Goal: Information Seeking & Learning: Learn about a topic

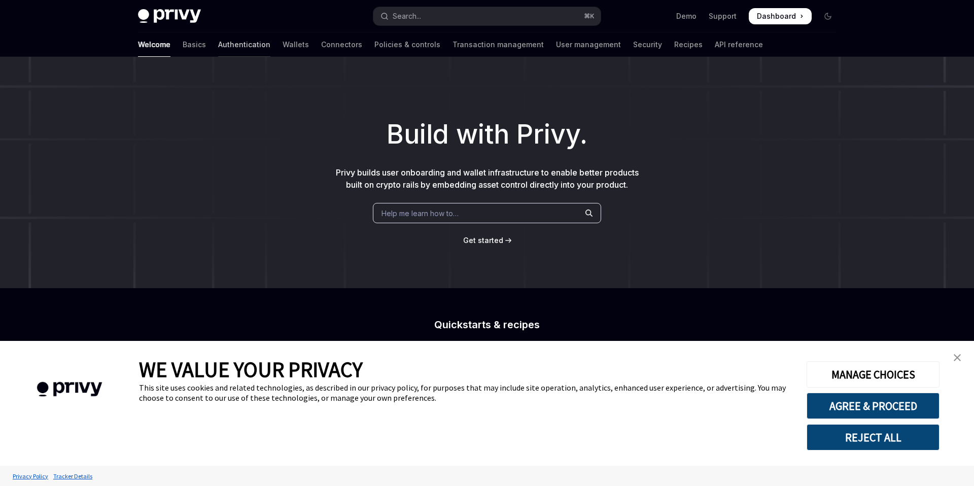
click at [218, 47] on link "Authentication" at bounding box center [244, 44] width 52 height 24
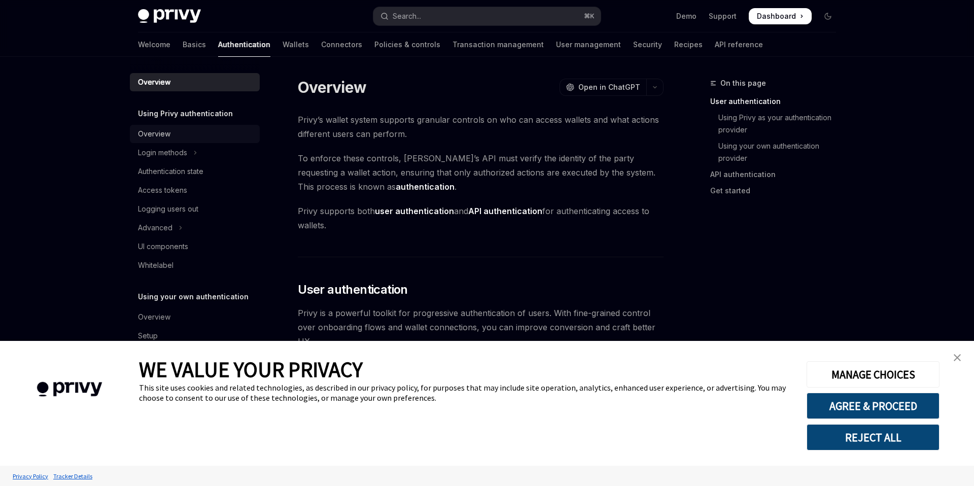
click at [159, 133] on div "Overview" at bounding box center [154, 134] width 32 height 12
type textarea "*"
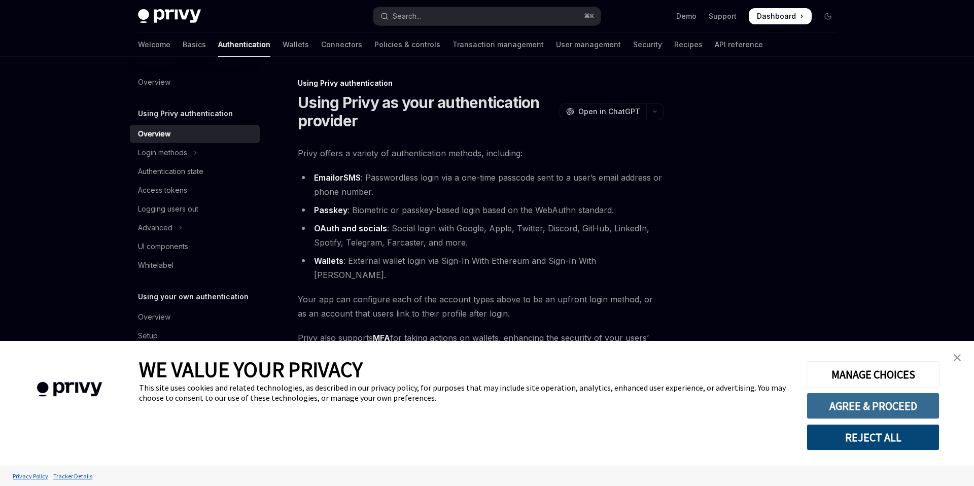
click at [904, 415] on button "AGREE & PROCEED" at bounding box center [872, 406] width 133 height 26
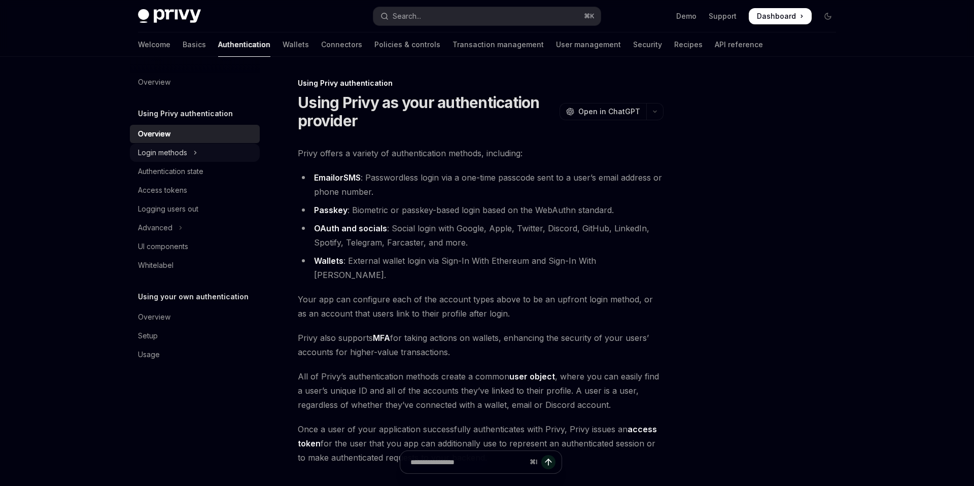
click at [183, 156] on div "Login methods" at bounding box center [162, 153] width 49 height 12
type textarea "*"
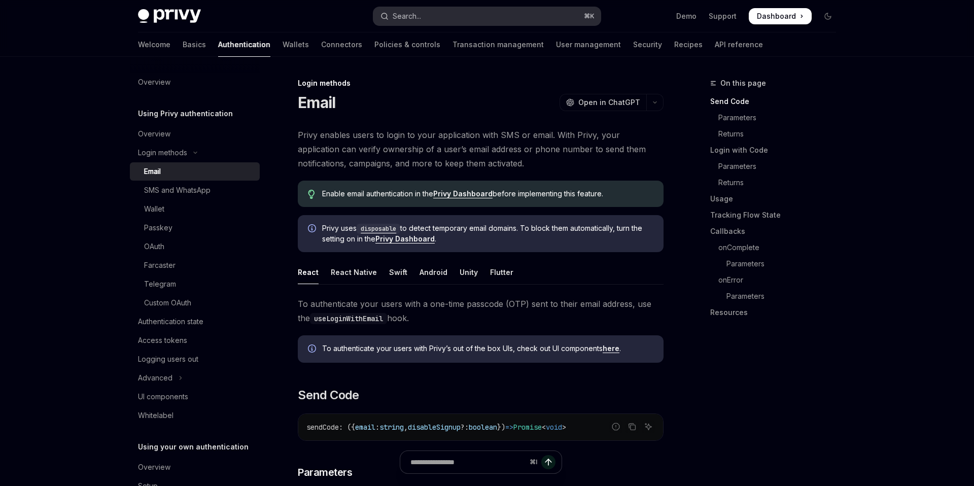
click at [442, 21] on button "Search... ⌘ K" at bounding box center [486, 16] width 227 height 18
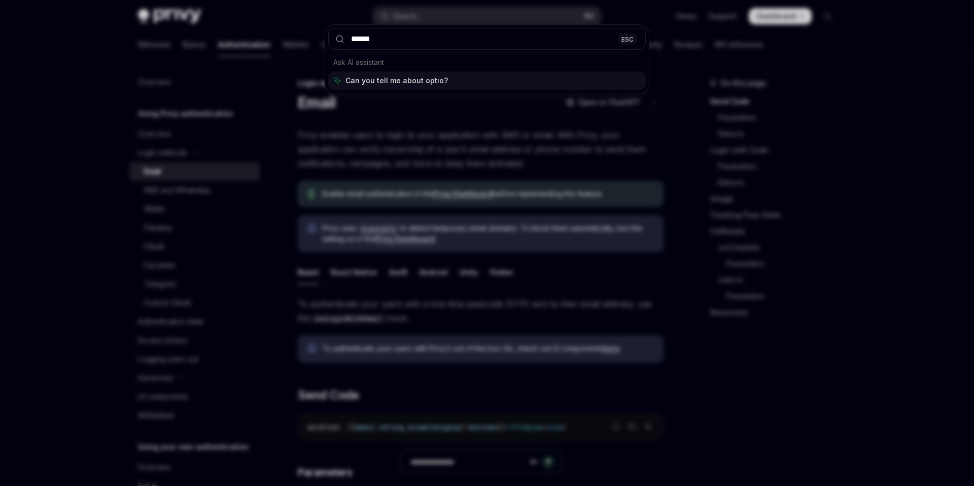
type input "*******"
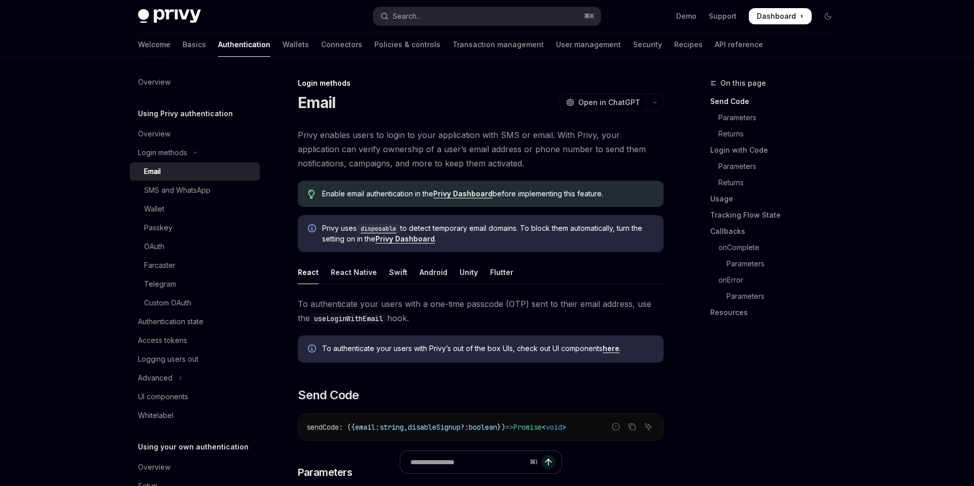
type textarea "*"
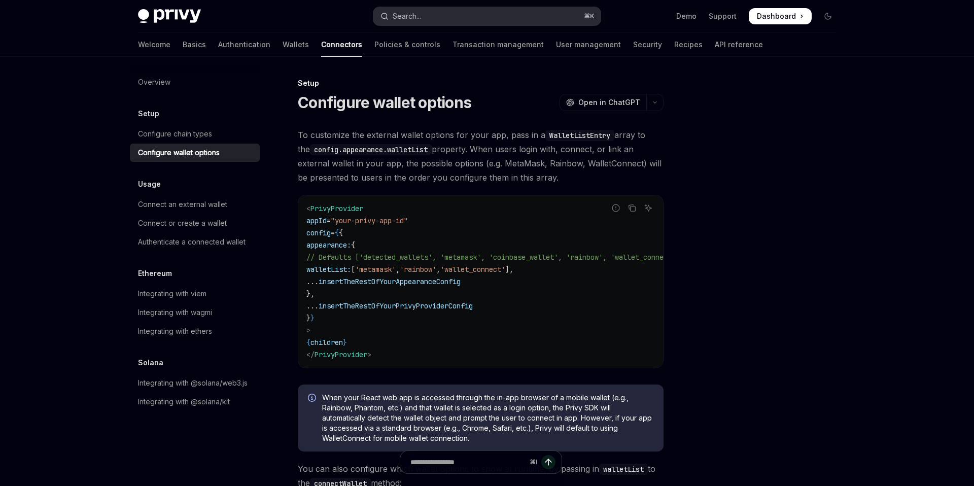
click at [525, 19] on button "Search... ⌘ K" at bounding box center [486, 16] width 227 height 18
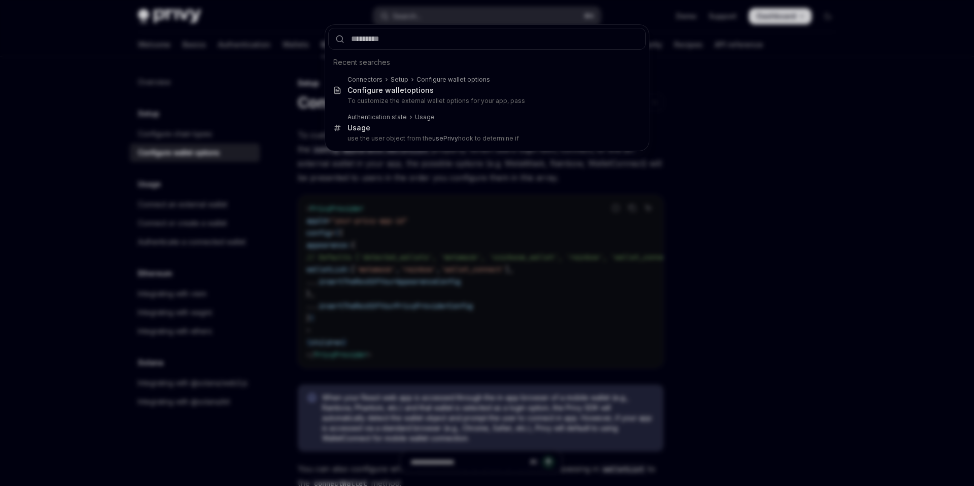
type input "**********"
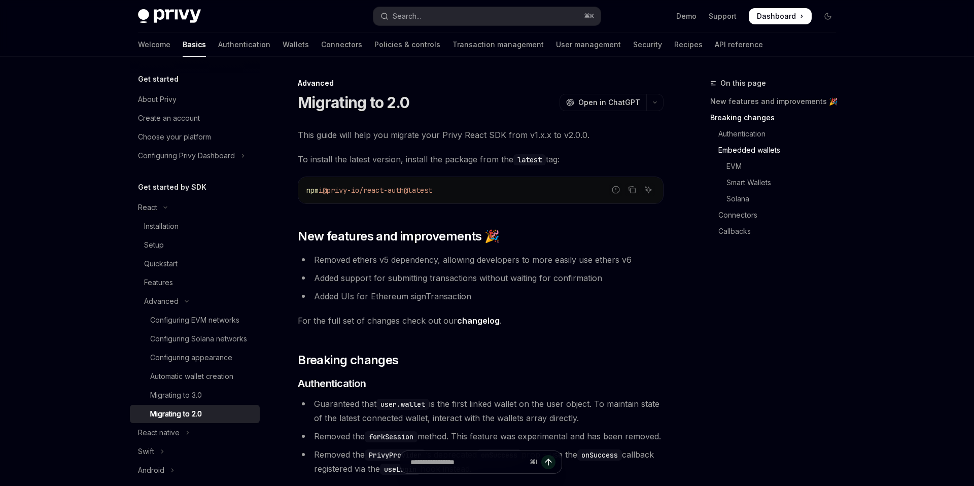
scroll to position [437, 0]
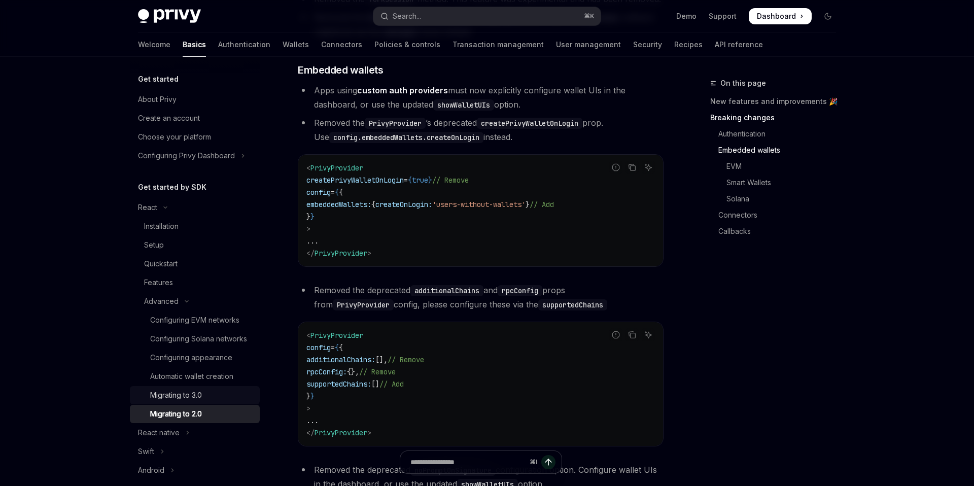
click at [184, 395] on div "Migrating to 3.0" at bounding box center [176, 395] width 52 height 12
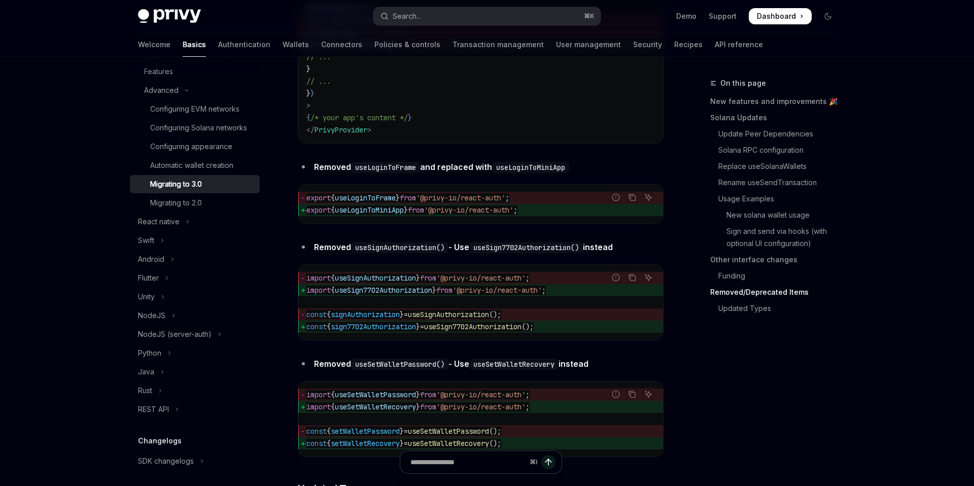
scroll to position [4086, 0]
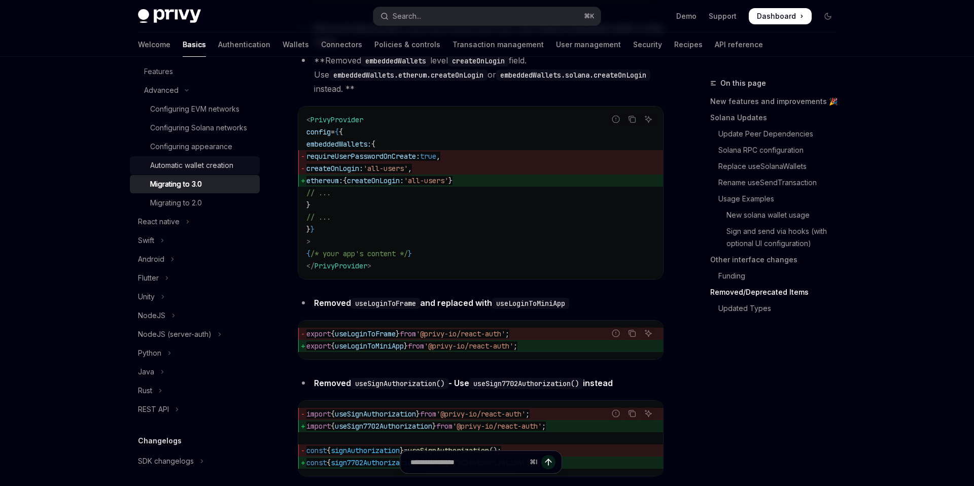
click at [214, 167] on div "Automatic wallet creation" at bounding box center [191, 165] width 83 height 12
type textarea "*"
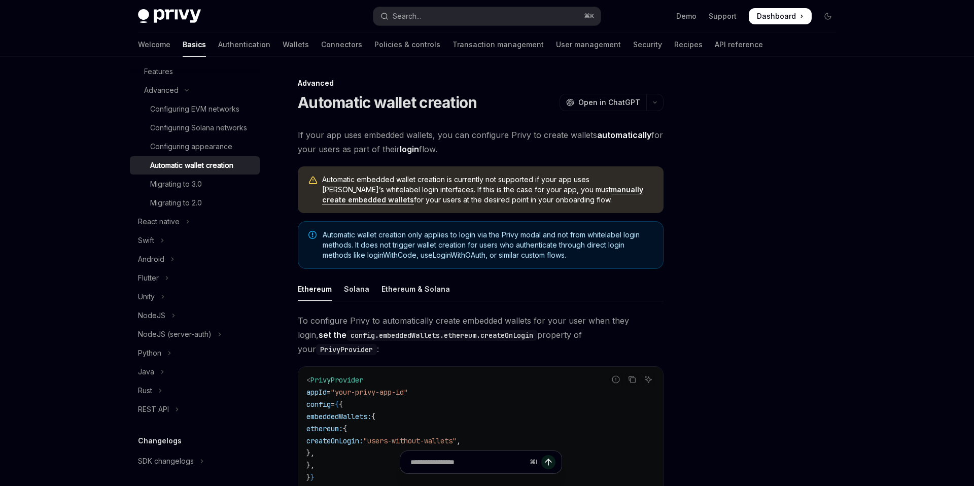
click at [575, 136] on span "If your app uses embedded wallets, you can configure Privy to create wallets au…" at bounding box center [481, 142] width 366 height 28
copy span "wallets"
click at [492, 27] on div "Privy Docs home page Search... ⌘ K Demo Support Dashboard Dashboard Search..." at bounding box center [487, 16] width 698 height 32
click at [491, 21] on button "Search... ⌘ K" at bounding box center [486, 16] width 227 height 18
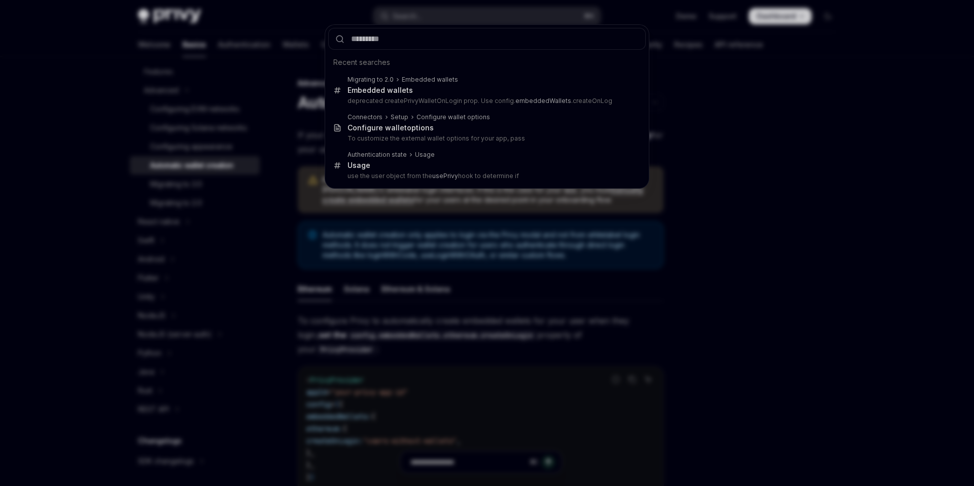
click at [758, 140] on div "Recent searches Migrating to 2.0 Embedded wallets Embedded wallets deprecated c…" at bounding box center [487, 243] width 974 height 486
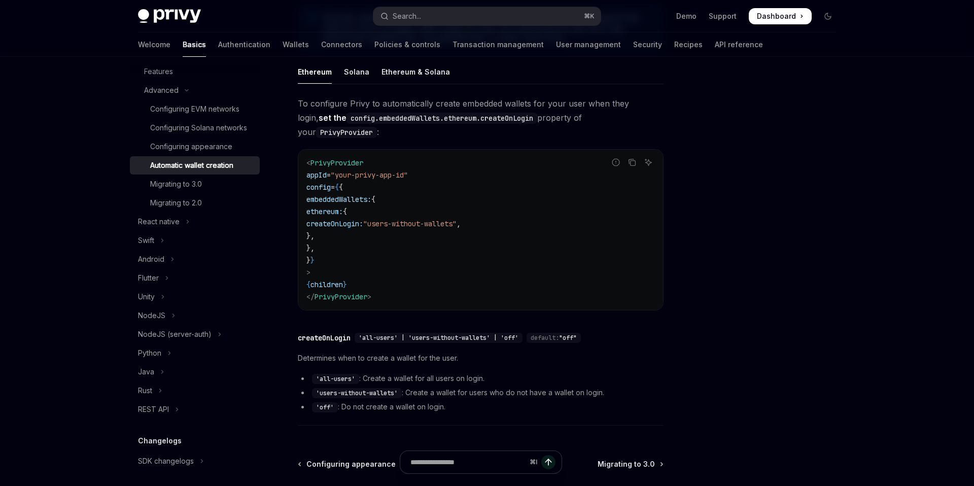
scroll to position [231, 0]
